Goal: Find contact information

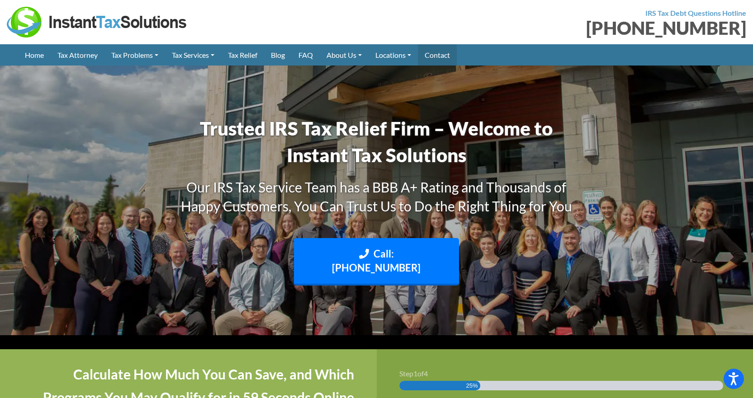
click at [438, 53] on link "Contact" at bounding box center [437, 54] width 39 height 21
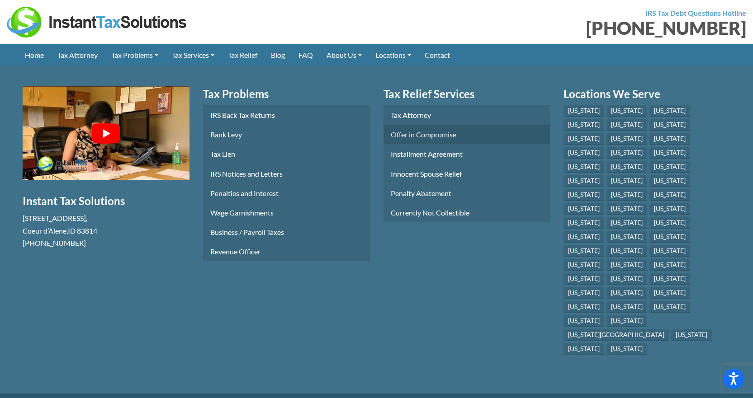
scroll to position [1427, 0]
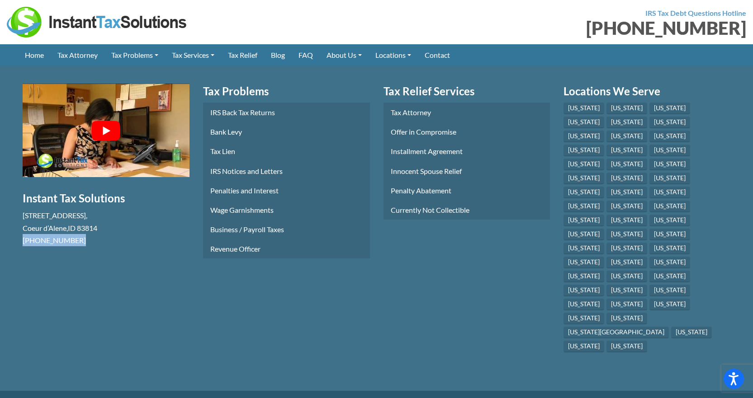
drag, startPoint x: 77, startPoint y: 252, endPoint x: 21, endPoint y: 253, distance: 56.1
click at [21, 253] on section "Free Consultation Instant Tax Solutions [STREET_ADDRESS] [PHONE_NUMBER]" at bounding box center [106, 219] width 180 height 271
copy span "[PHONE_NUMBER]"
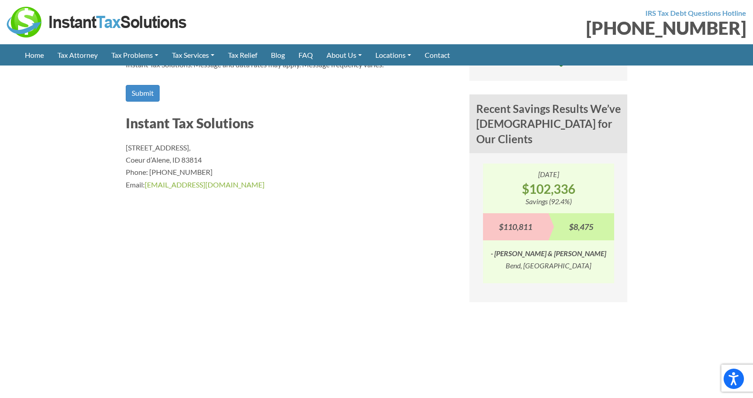
scroll to position [614, 0]
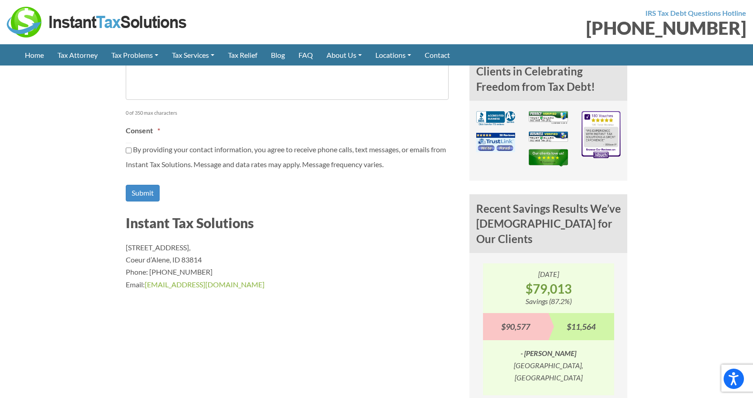
drag, startPoint x: 206, startPoint y: 259, endPoint x: 111, endPoint y: 250, distance: 95.4
click at [121, 249] on article "Contact Us Contact Our Tax Relief Specialists Our Customer Care team is availab…" at bounding box center [291, 144] width 344 height 703
copy p "[STREET_ADDRESS]"
